Goal: Book appointment/travel/reservation

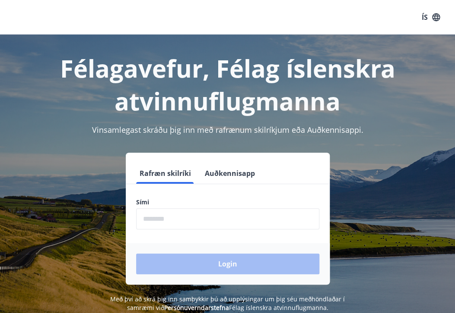
click at [181, 227] on input "phone" at bounding box center [227, 219] width 183 height 21
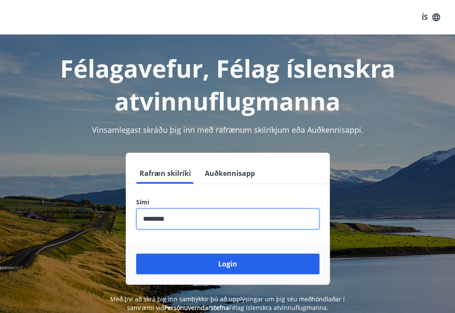
type input "********"
click at [136, 254] on button "Login" at bounding box center [227, 264] width 183 height 21
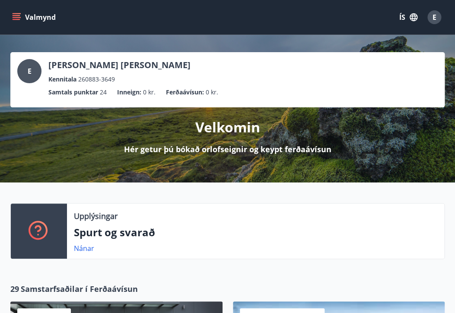
click at [16, 14] on icon "menu" at bounding box center [17, 13] width 9 height 1
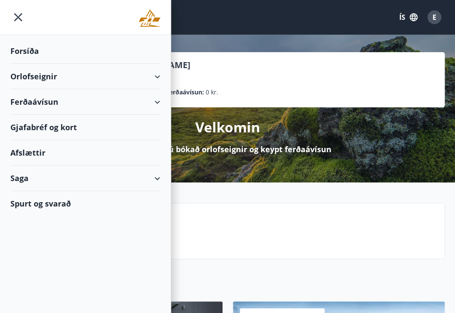
click at [79, 151] on div "Afslættir" at bounding box center [85, 152] width 150 height 25
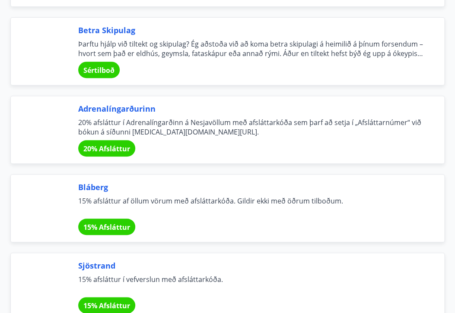
scroll to position [1814, 0]
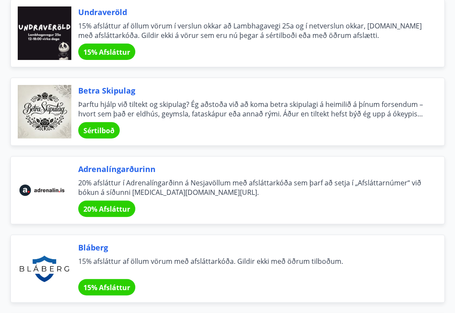
click at [113, 92] on span "Betra Skipulag" at bounding box center [250, 90] width 345 height 11
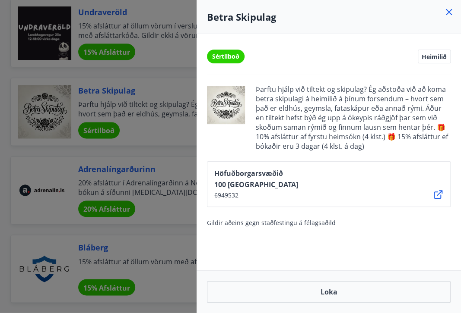
click at [161, 145] on div at bounding box center [230, 156] width 461 height 313
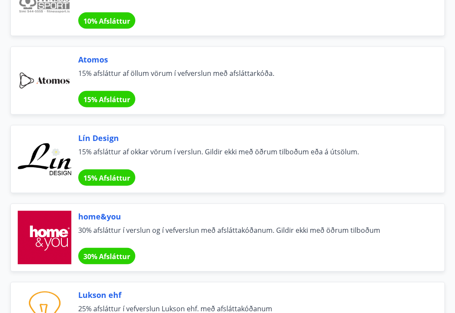
scroll to position [0, 0]
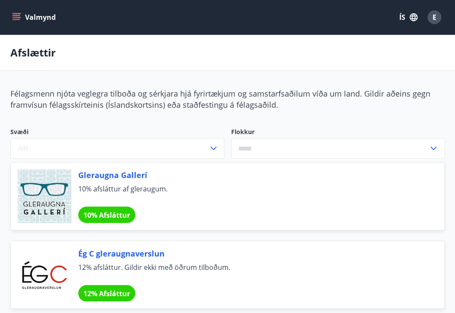
click at [21, 16] on button "Valmynd" at bounding box center [34, 17] width 49 height 16
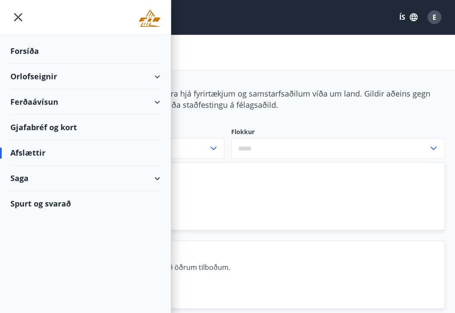
click at [146, 77] on div "Orlofseignir" at bounding box center [85, 76] width 150 height 25
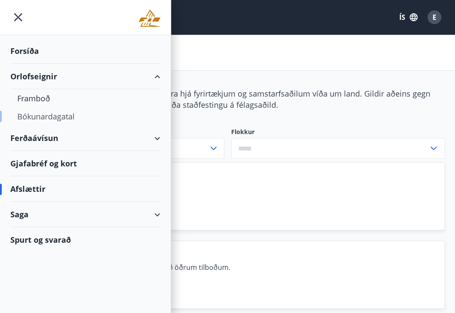
drag, startPoint x: 35, startPoint y: 117, endPoint x: 41, endPoint y: 117, distance: 6.0
click at [36, 117] on div "Bókunardagatal" at bounding box center [85, 117] width 136 height 18
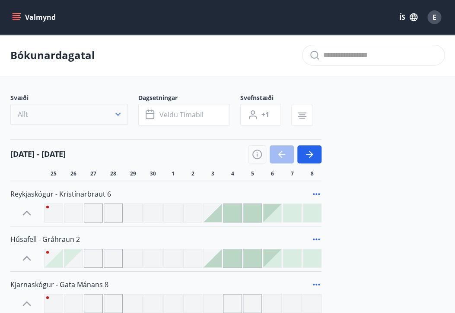
click at [65, 115] on button "Allt" at bounding box center [68, 114] width 117 height 21
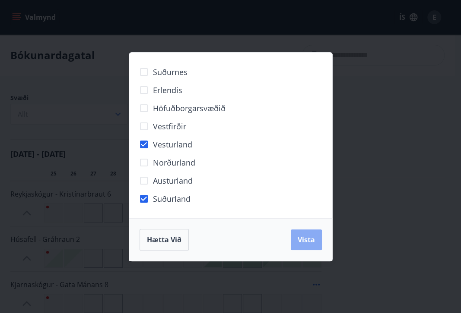
click at [307, 232] on button "Vista" at bounding box center [306, 240] width 31 height 21
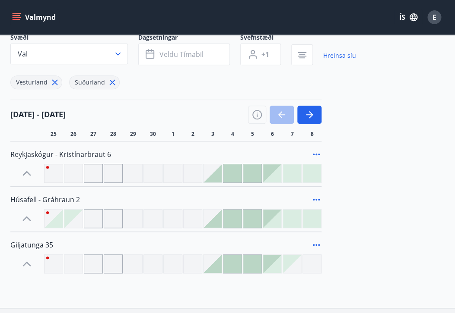
scroll to position [121, 0]
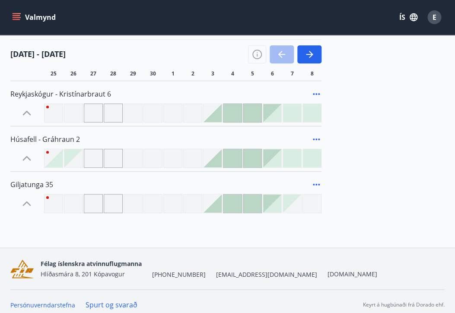
click at [109, 119] on div at bounding box center [113, 113] width 19 height 19
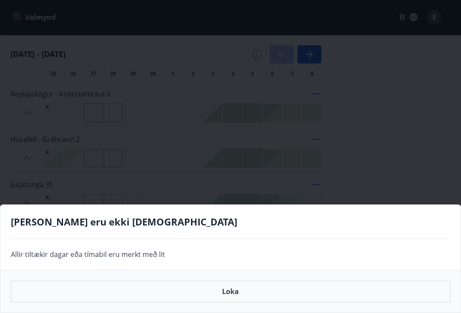
click at [117, 115] on div "Gráir dagar eru ekki bókanlegir Allir tiltækir dagar eða tímabil eru merkt með …" at bounding box center [230, 156] width 461 height 313
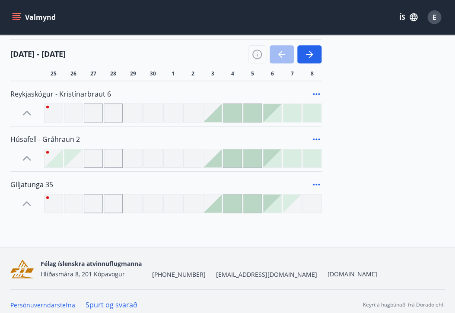
click at [117, 115] on div at bounding box center [113, 113] width 19 height 19
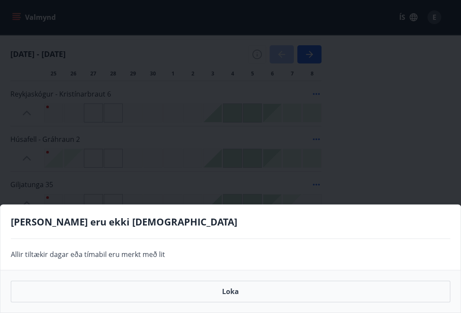
click at [120, 114] on div "Gráir dagar eru ekki bókanlegir Allir tiltækir dagar eða tímabil eru merkt með …" at bounding box center [230, 156] width 461 height 313
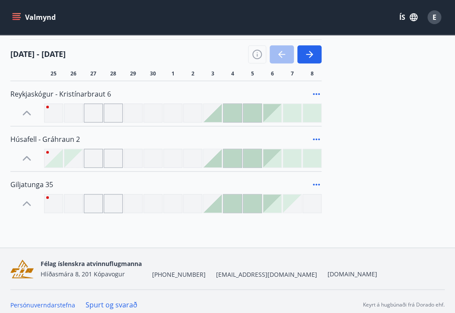
click at [237, 115] on div at bounding box center [232, 113] width 18 height 18
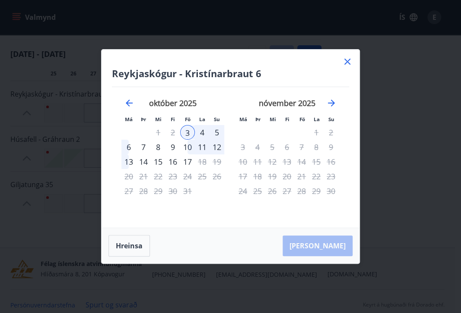
click at [349, 62] on icon at bounding box center [347, 62] width 10 height 10
